Goal: Transaction & Acquisition: Purchase product/service

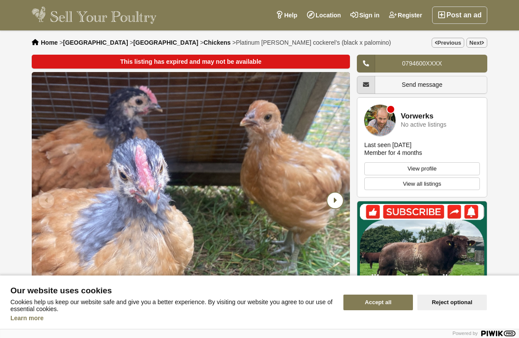
click at [337, 203] on icon "Next slide" at bounding box center [335, 201] width 16 height 16
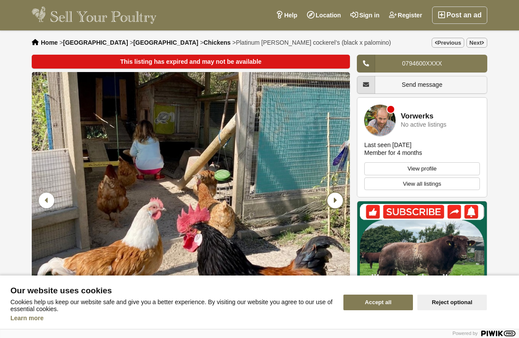
click at [337, 203] on icon "Next slide" at bounding box center [335, 201] width 16 height 16
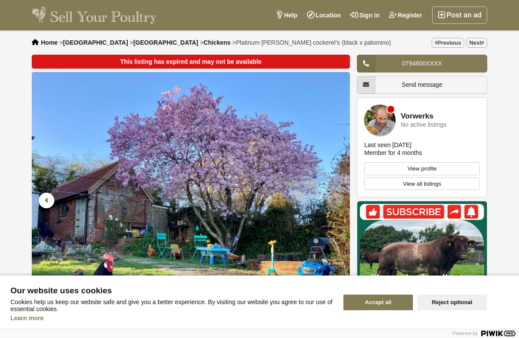
click at [337, 203] on icon "Next slide" at bounding box center [335, 201] width 16 height 16
click at [44, 202] on icon "Previous slide" at bounding box center [47, 201] width 16 height 16
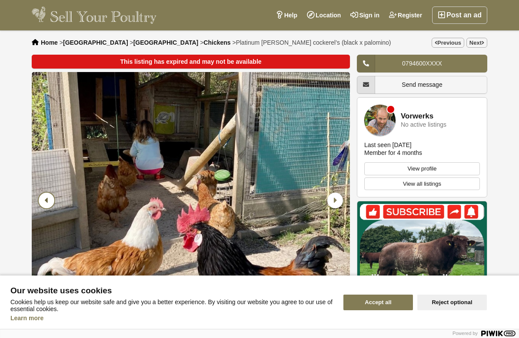
click at [44, 202] on icon "Previous slide" at bounding box center [47, 201] width 16 height 16
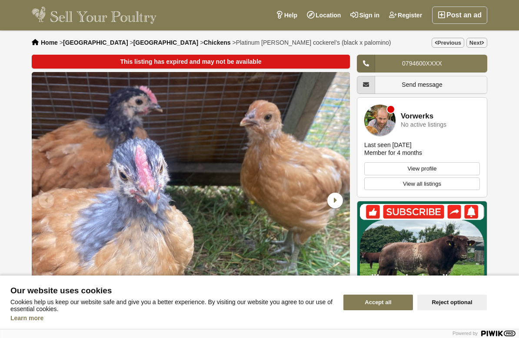
click at [448, 306] on button "Reject optional" at bounding box center [452, 303] width 70 height 16
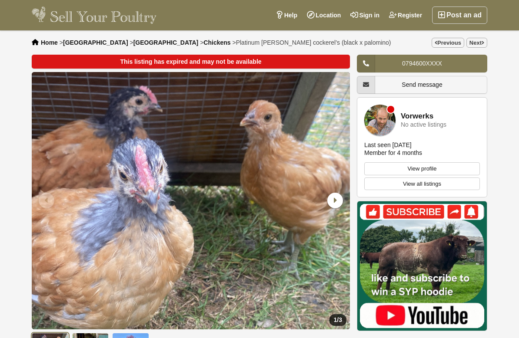
click at [203, 43] on span "Chickens" at bounding box center [216, 42] width 27 height 7
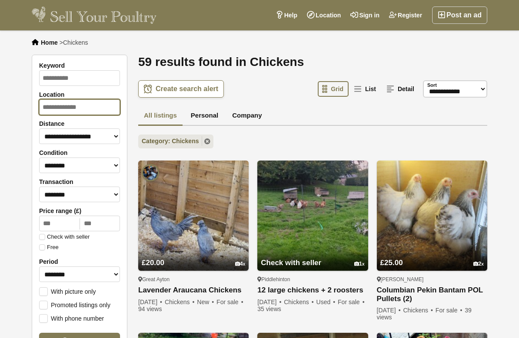
click at [83, 110] on input "Location" at bounding box center [79, 108] width 81 height 16
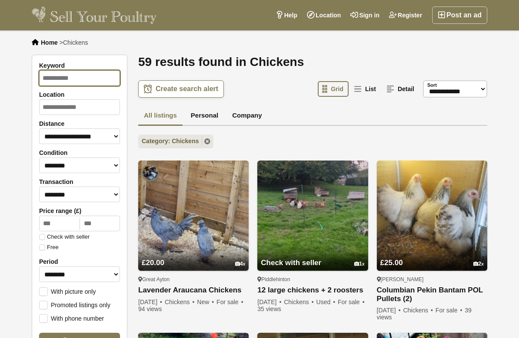
click at [56, 80] on input "Keyword" at bounding box center [79, 78] width 81 height 16
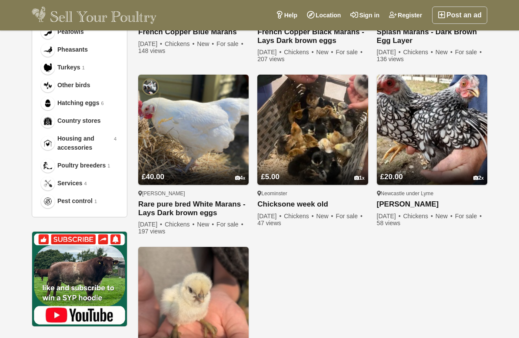
scroll to position [433, 0]
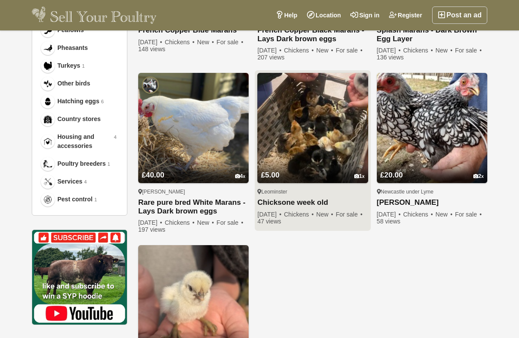
type input "******"
click at [292, 118] on img at bounding box center [312, 128] width 110 height 110
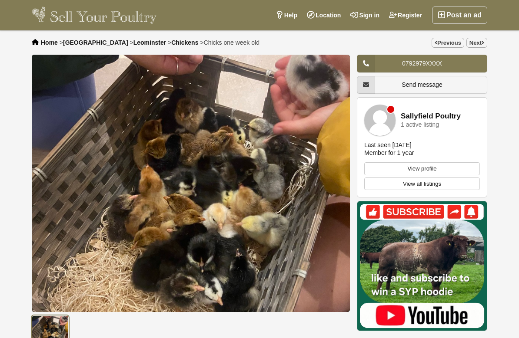
click at [277, 217] on img "1 / 1" at bounding box center [191, 184] width 318 height 258
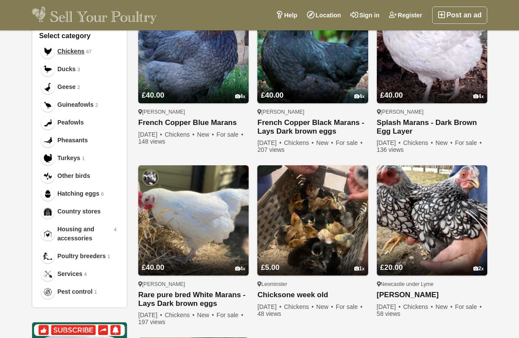
scroll to position [342, 0]
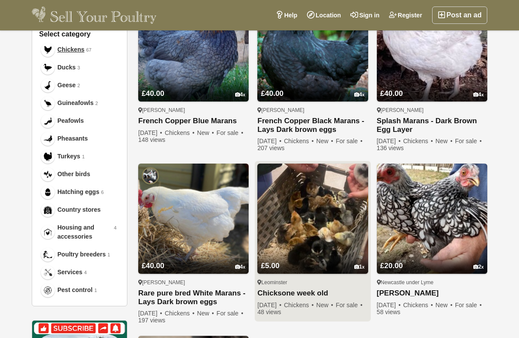
click at [291, 242] on img at bounding box center [312, 219] width 110 height 110
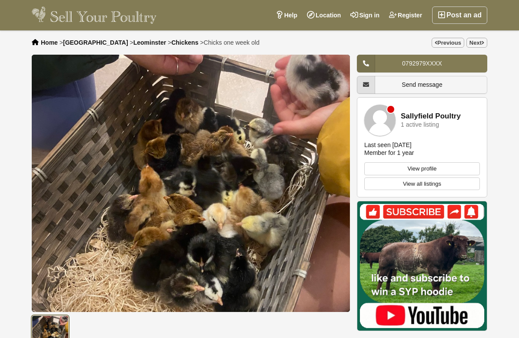
click at [408, 167] on link "View profile" at bounding box center [422, 169] width 116 height 13
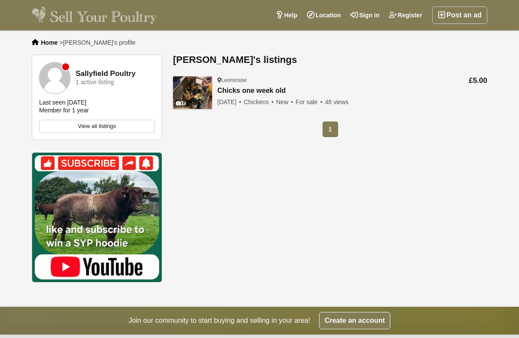
click at [217, 56] on h1 "[PERSON_NAME]'s listings" at bounding box center [330, 60] width 314 height 10
click at [194, 51] on div "Home > [PERSON_NAME]'s profile" at bounding box center [259, 42] width 469 height 24
click at [280, 158] on div "Sallyfield Poultry 1 active listing Last seen [DATE] Member for 1 year View all…" at bounding box center [259, 175] width 469 height 240
click at [209, 95] on img at bounding box center [192, 92] width 39 height 33
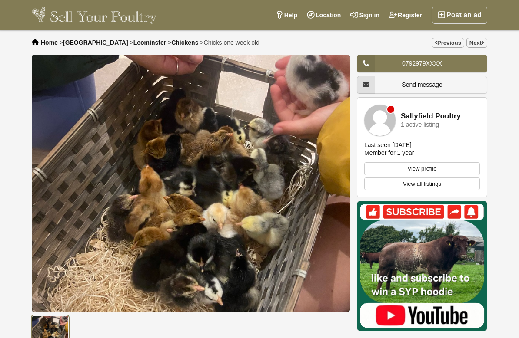
click at [372, 186] on link "View all listings" at bounding box center [422, 184] width 116 height 13
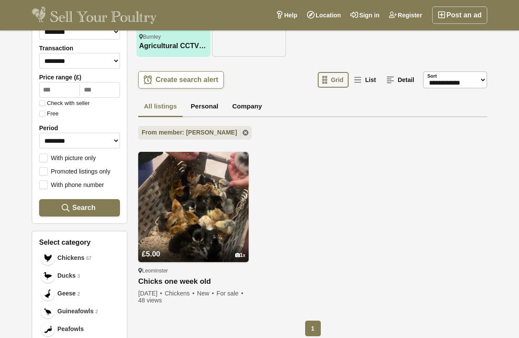
scroll to position [118, 0]
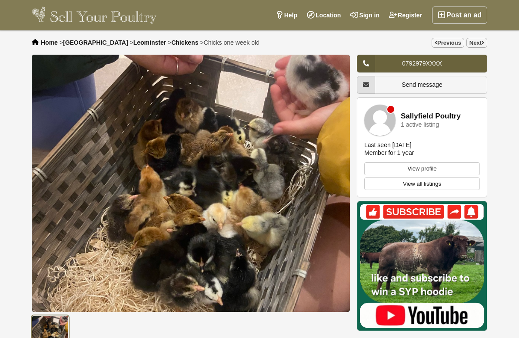
click at [465, 67] on link "0792979XXXX" at bounding box center [422, 64] width 130 height 18
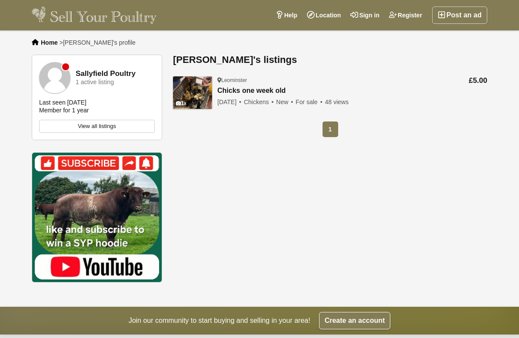
click at [227, 80] on div "Leominster" at bounding box center [282, 80] width 131 height 7
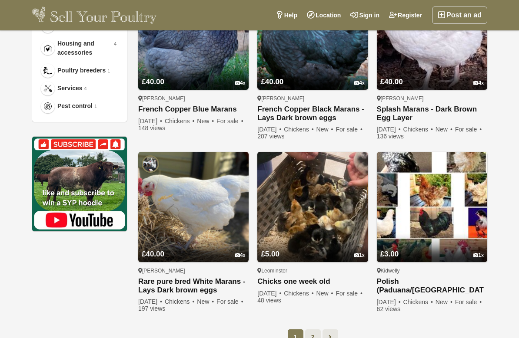
scroll to position [541, 0]
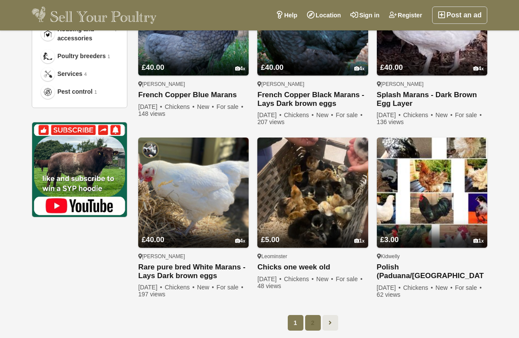
click at [309, 319] on link "2" at bounding box center [313, 323] width 16 height 16
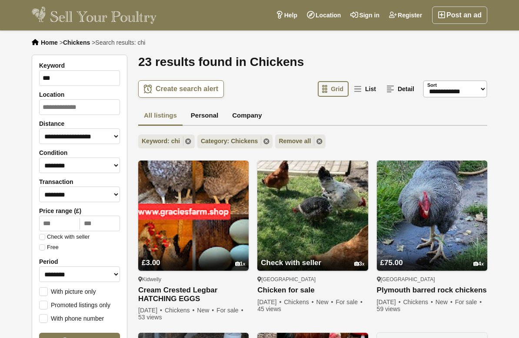
scroll to position [541, 0]
